Goal: Communication & Community: Answer question/provide support

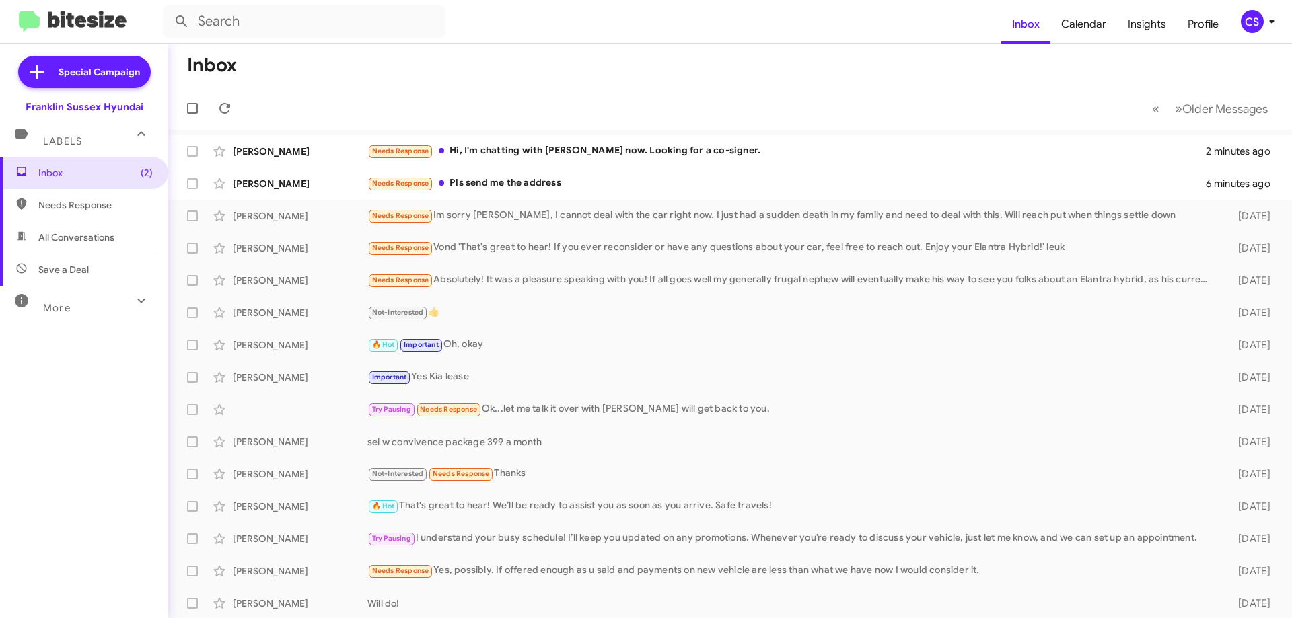
click at [595, 151] on div "Needs Response Hi, I'm chatting with [PERSON_NAME] now. Looking for a co-signer." at bounding box center [786, 150] width 838 height 15
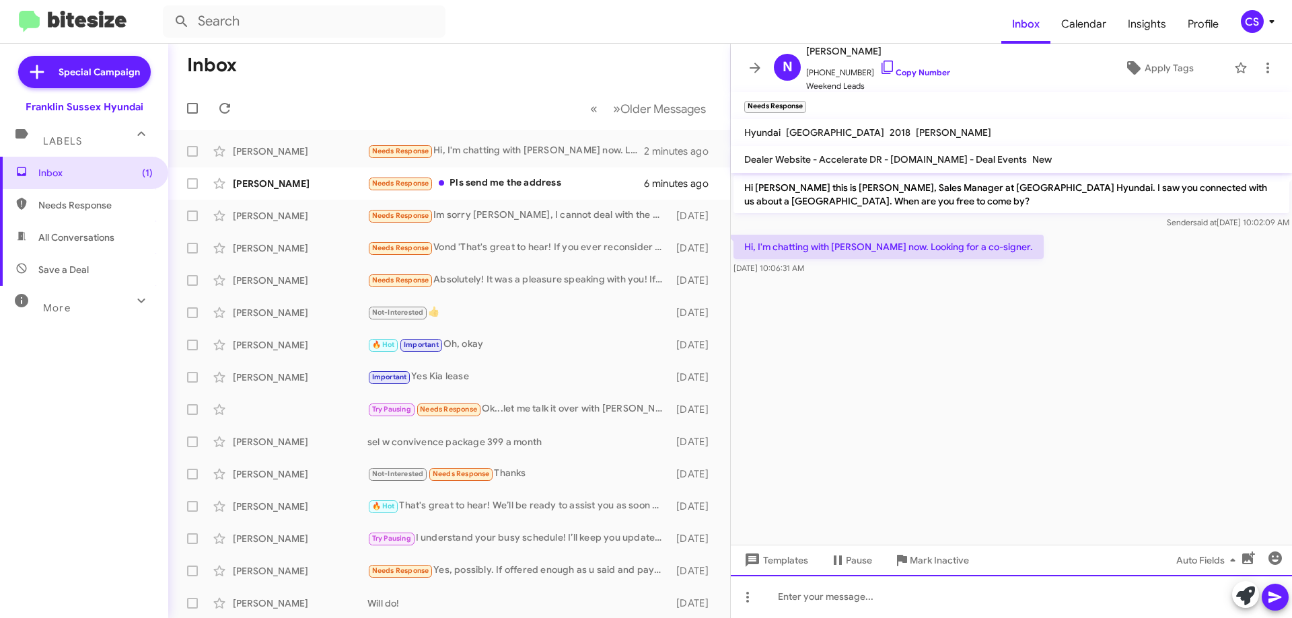
click at [851, 605] on div at bounding box center [1011, 596] width 561 height 43
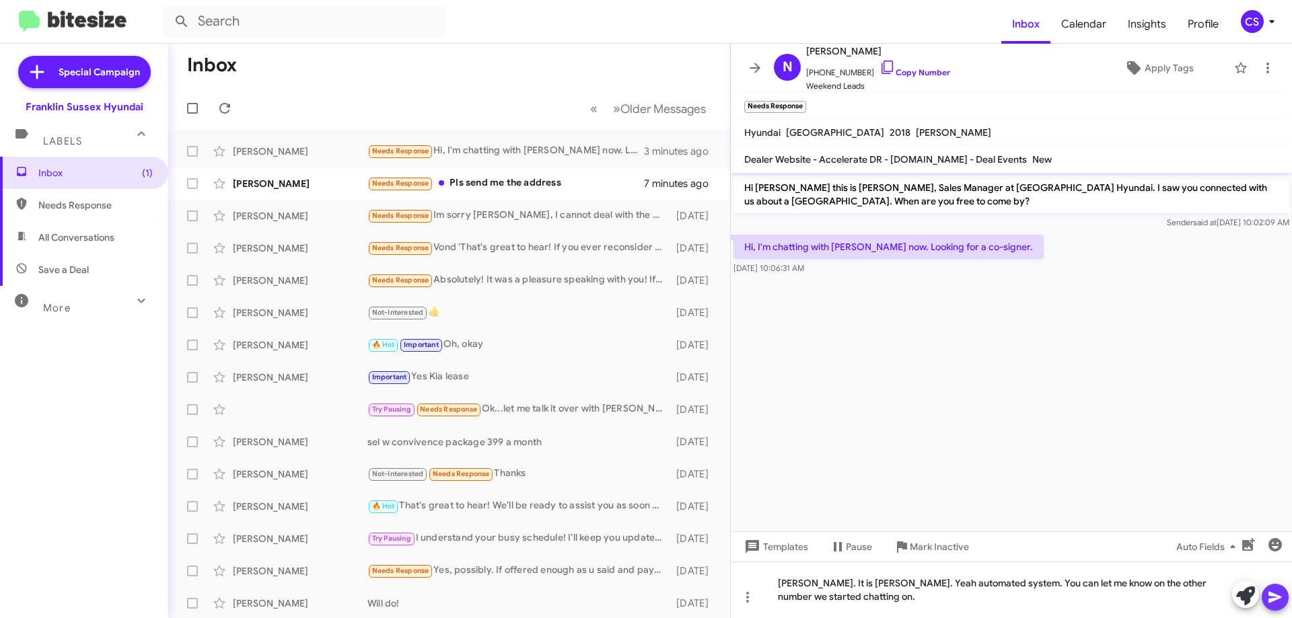
click at [1284, 602] on button at bounding box center [1275, 597] width 27 height 27
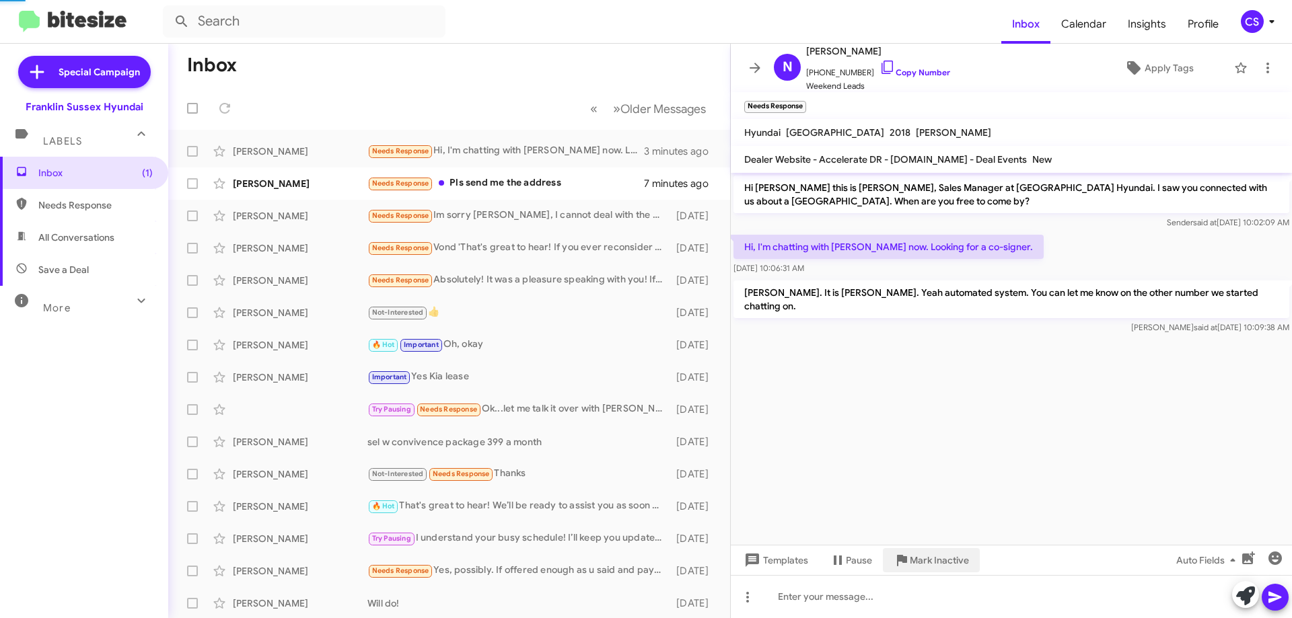
click at [933, 560] on span "Mark Inactive" at bounding box center [939, 560] width 59 height 24
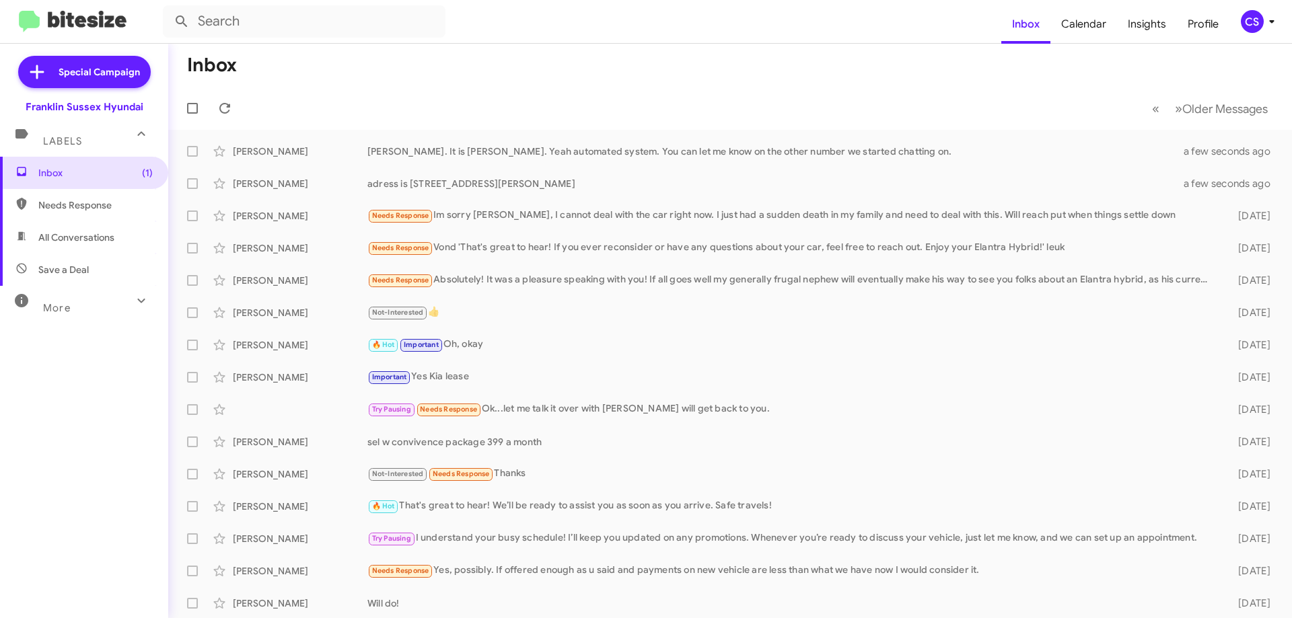
click at [44, 162] on span "Inbox (1)" at bounding box center [84, 173] width 168 height 32
click at [75, 139] on span "Labels" at bounding box center [62, 141] width 39 height 12
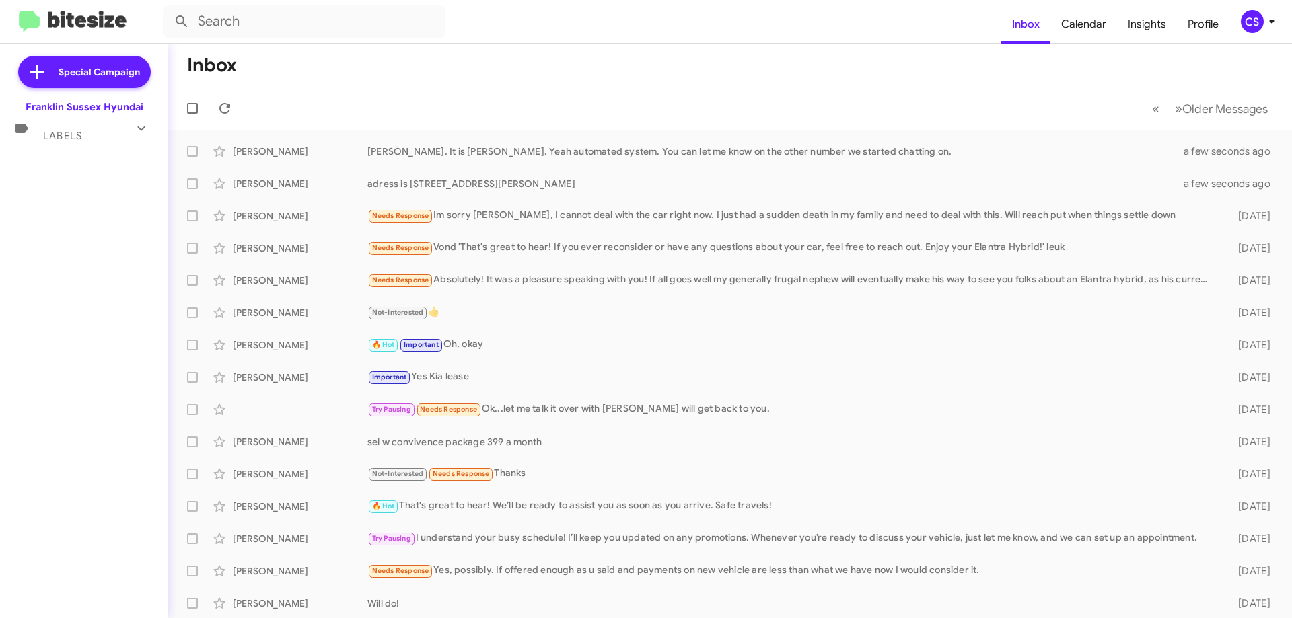
click at [85, 133] on div "Labels" at bounding box center [71, 130] width 120 height 25
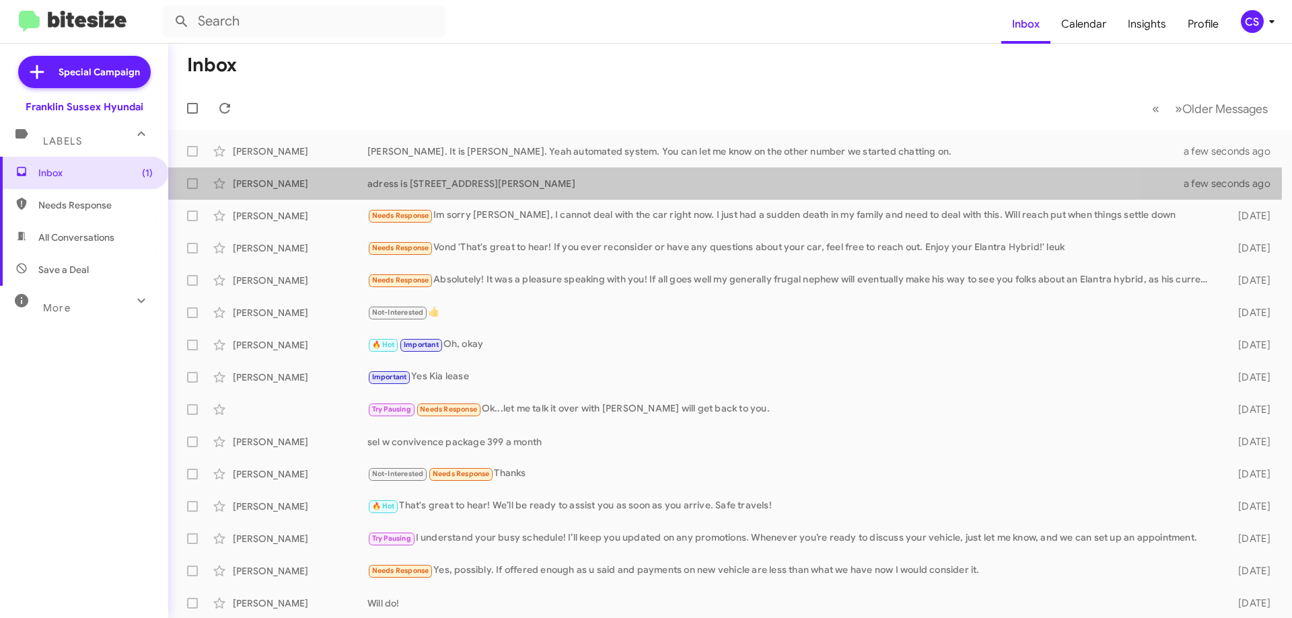
click at [441, 182] on div "adress is 2 walling ave in sussex nj 07461" at bounding box center [783, 183] width 833 height 13
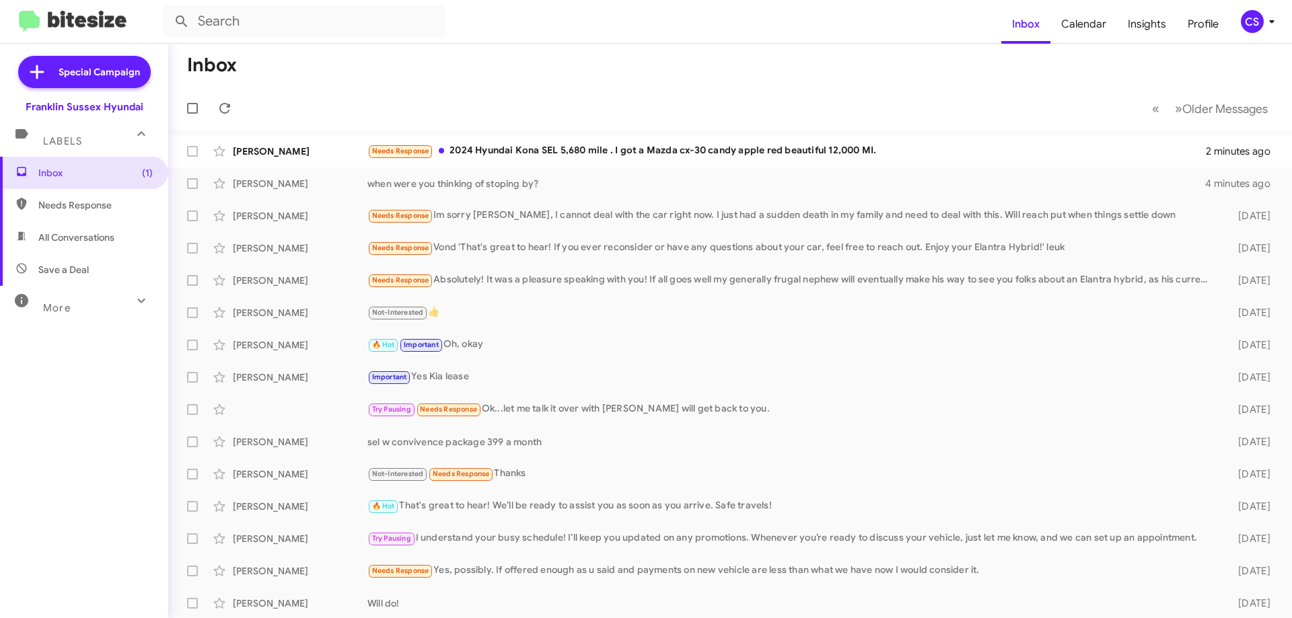
click at [503, 153] on div "Needs Response 2024 Hyundai Kona SEL 5,680 mile . I got a Mazda cx-30 candy app…" at bounding box center [786, 150] width 838 height 15
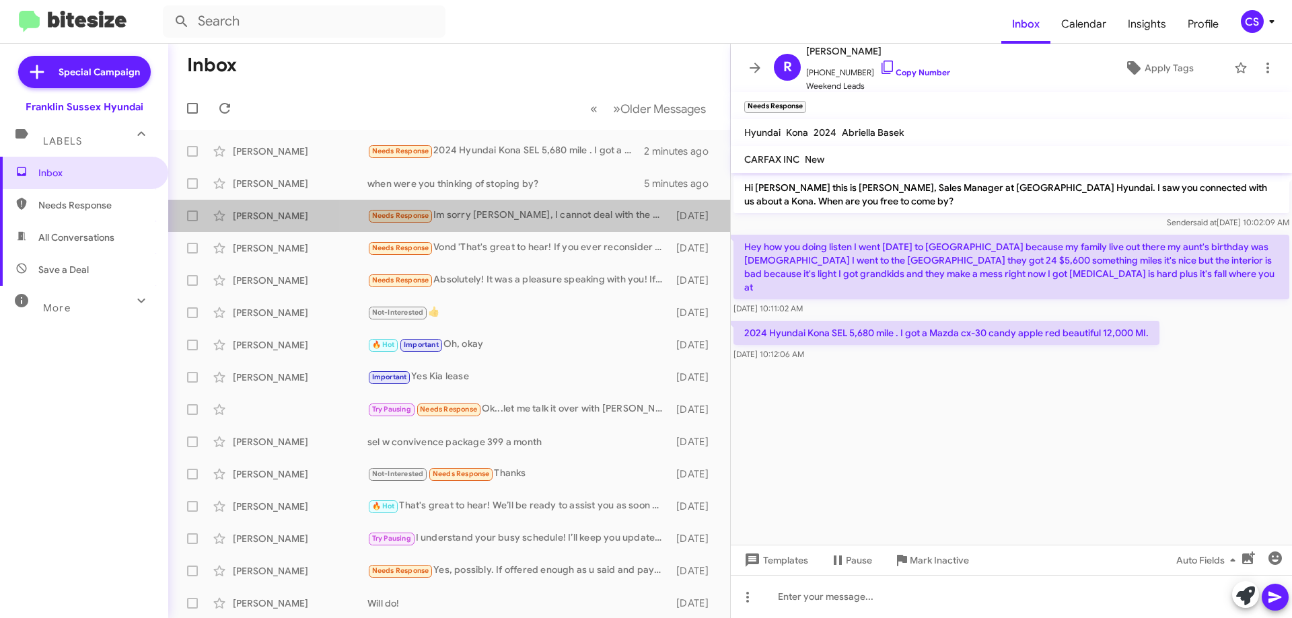
click at [560, 214] on div "Needs Response Im sorry [PERSON_NAME], I cannot deal with the car right now. I …" at bounding box center [518, 215] width 302 height 15
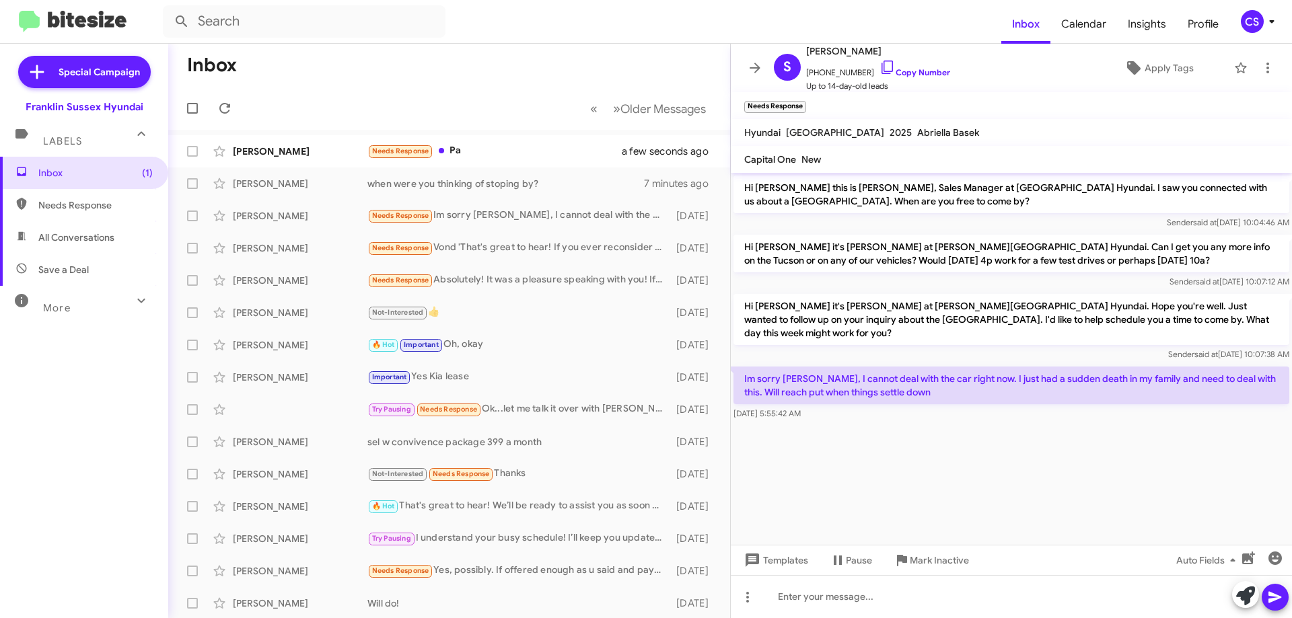
click at [518, 159] on div "Needs Response Pa" at bounding box center [502, 150] width 271 height 15
